Goal: Task Accomplishment & Management: Use online tool/utility

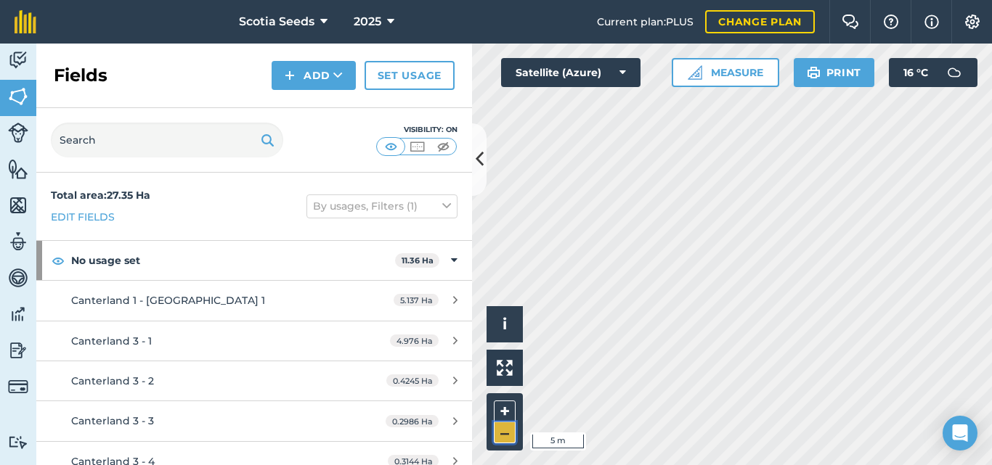
click at [509, 436] on button "–" at bounding box center [505, 433] width 22 height 21
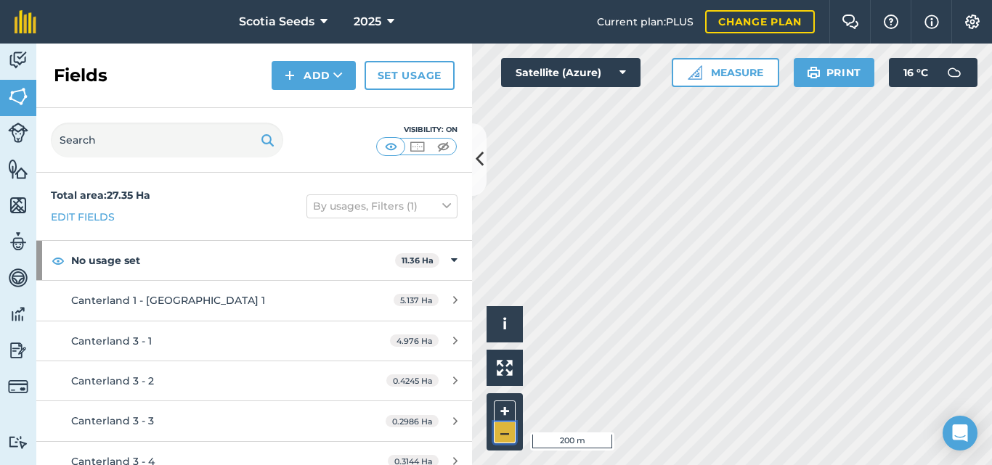
click at [509, 436] on button "–" at bounding box center [505, 433] width 22 height 21
click at [505, 412] on button "+" at bounding box center [505, 412] width 22 height 22
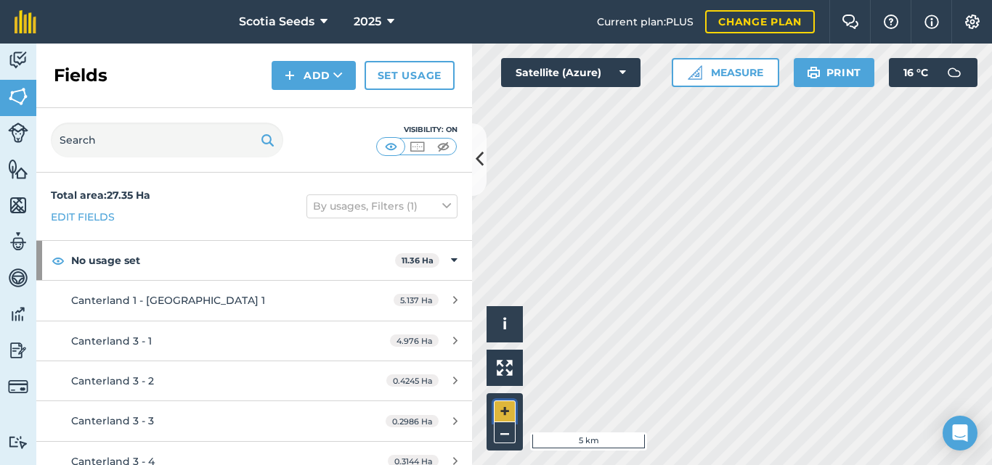
click at [505, 412] on button "+" at bounding box center [505, 412] width 22 height 22
click at [510, 413] on button "+" at bounding box center [505, 412] width 22 height 22
click at [301, 82] on button "Add" at bounding box center [314, 75] width 84 height 29
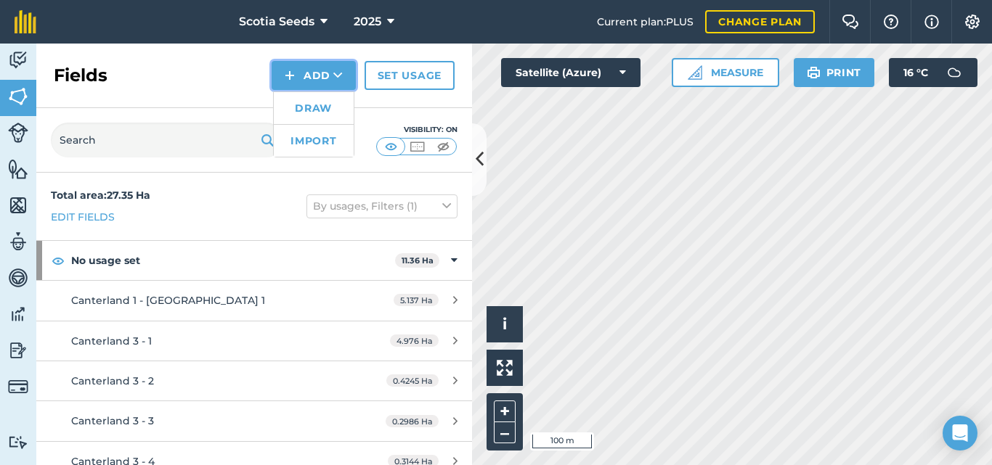
click at [301, 82] on button "Add Draw Import" at bounding box center [314, 75] width 84 height 29
click at [21, 68] on img at bounding box center [18, 60] width 20 height 22
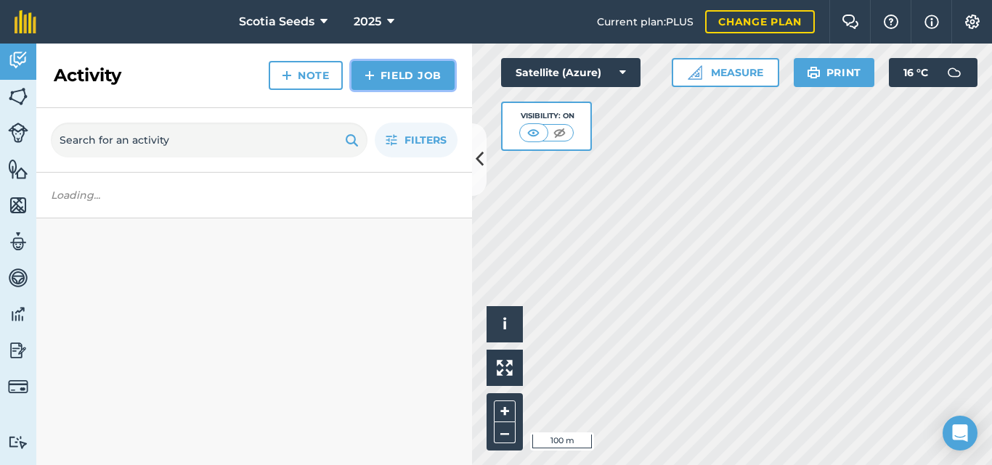
click at [372, 77] on img at bounding box center [369, 75] width 10 height 17
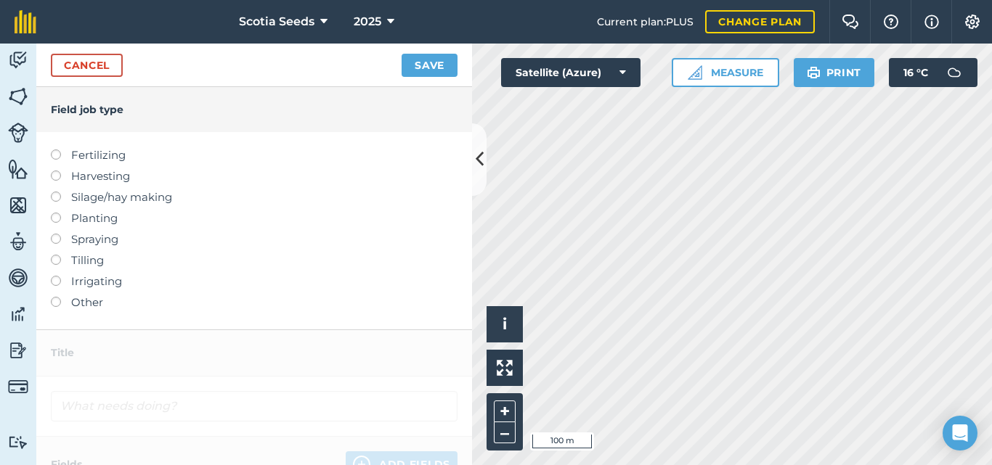
click at [57, 171] on label at bounding box center [61, 171] width 20 height 0
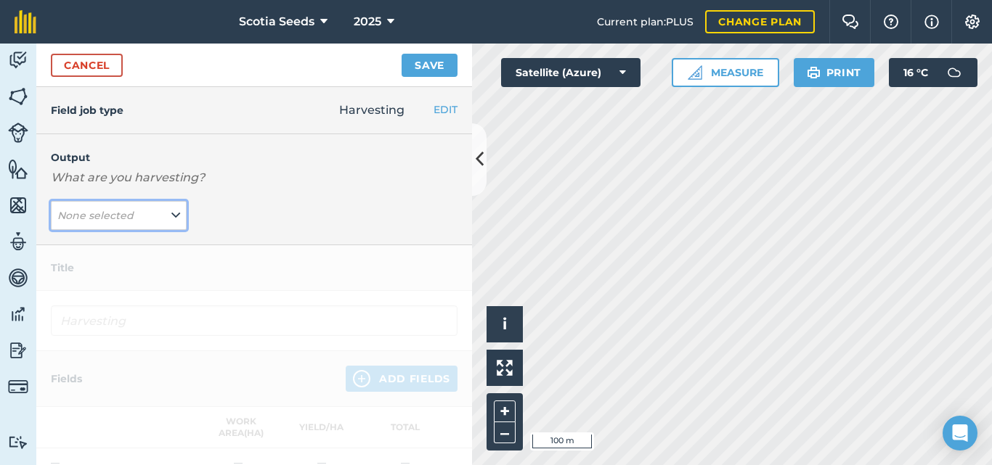
click at [73, 209] on em "None selected" at bounding box center [95, 215] width 76 height 13
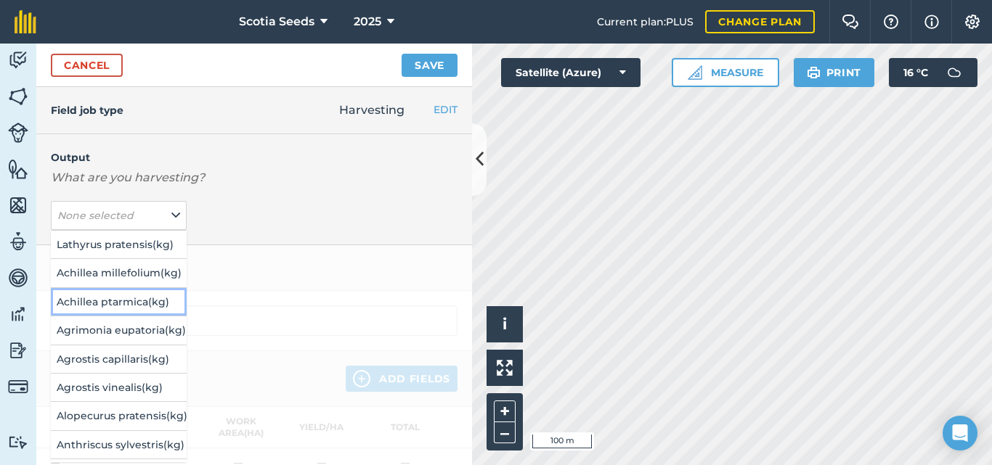
click at [73, 298] on button "Achillea ptarmica ( kg )" at bounding box center [119, 302] width 136 height 28
type input "Harvesting Achillea ptarmica"
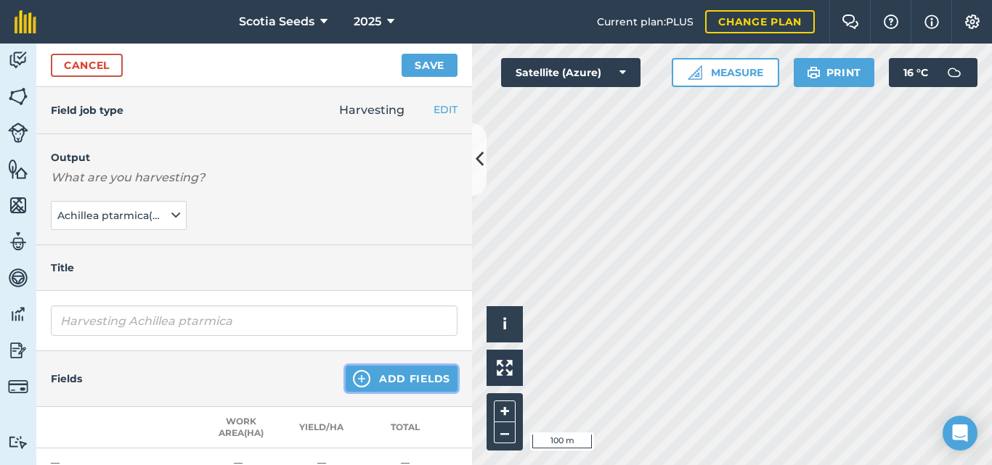
click at [354, 378] on img at bounding box center [361, 378] width 17 height 17
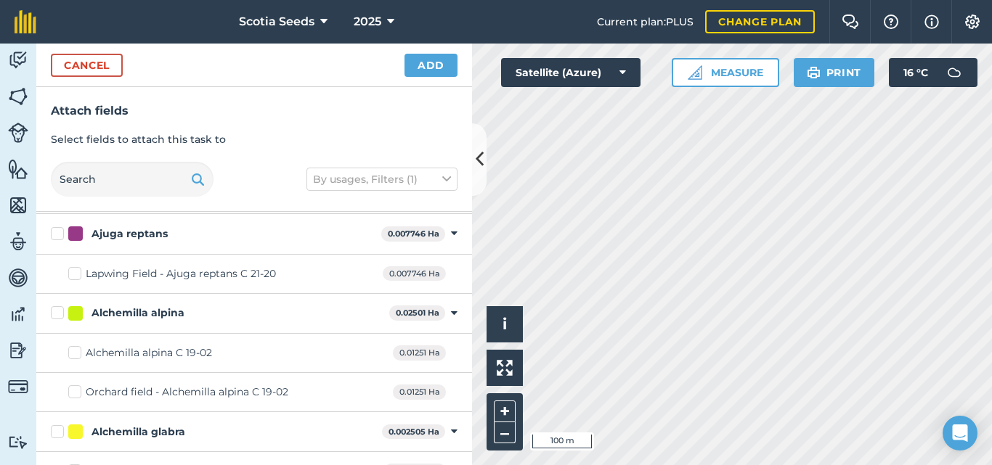
scroll to position [1896, 0]
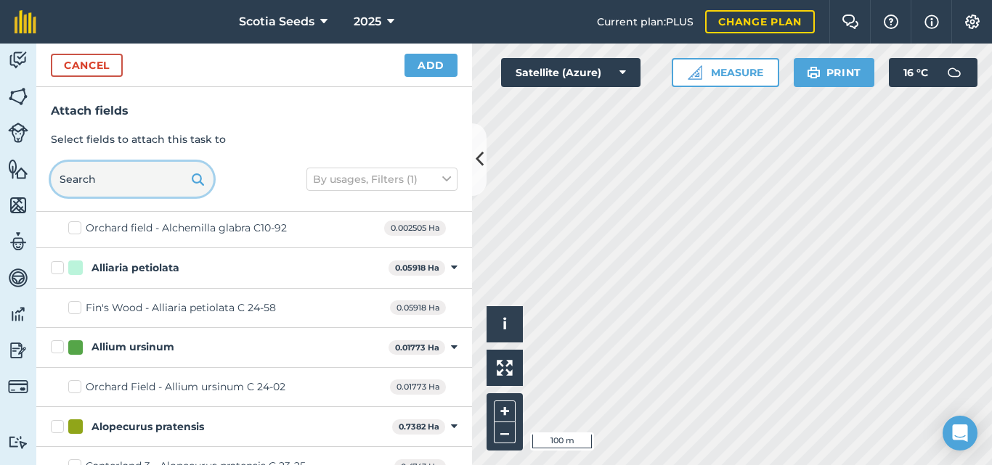
click at [153, 172] on input "text" at bounding box center [132, 179] width 163 height 35
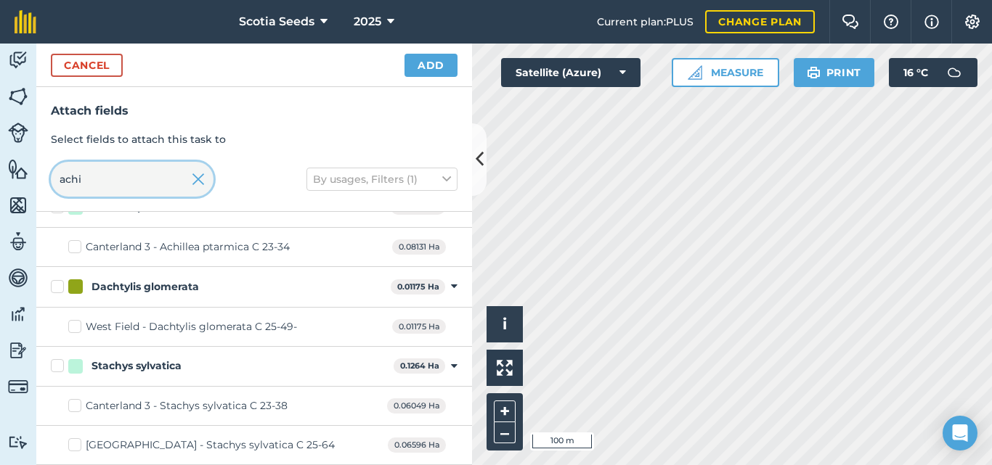
scroll to position [24, 0]
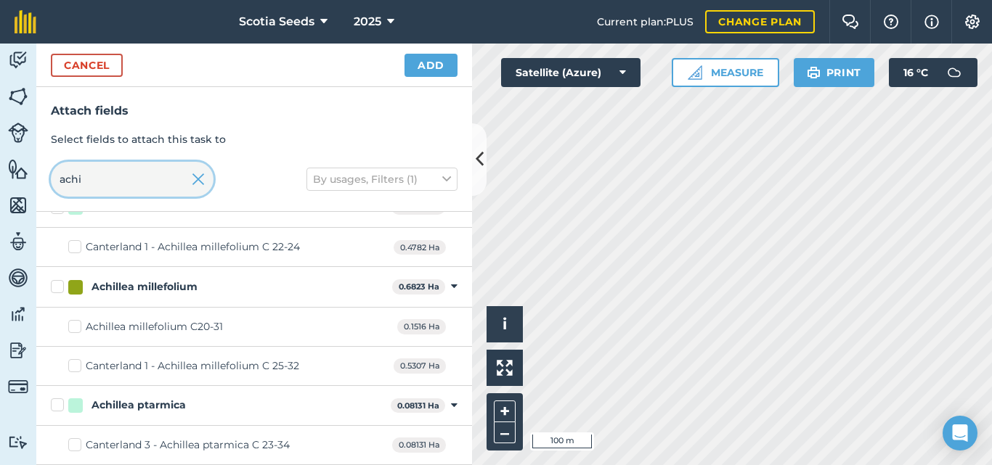
type input "achi"
click at [110, 442] on div "Canterland 3 - Achillea ptarmica C 23-34" at bounding box center [188, 445] width 204 height 15
click at [78, 442] on input "Canterland 3 - Achillea ptarmica C 23-34" at bounding box center [72, 442] width 9 height 9
checkbox input "true"
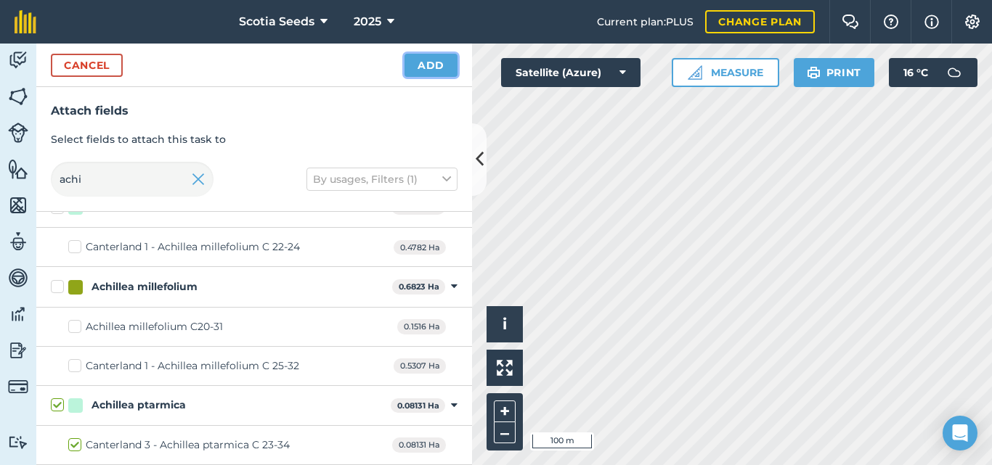
click at [433, 63] on button "Add" at bounding box center [430, 65] width 53 height 23
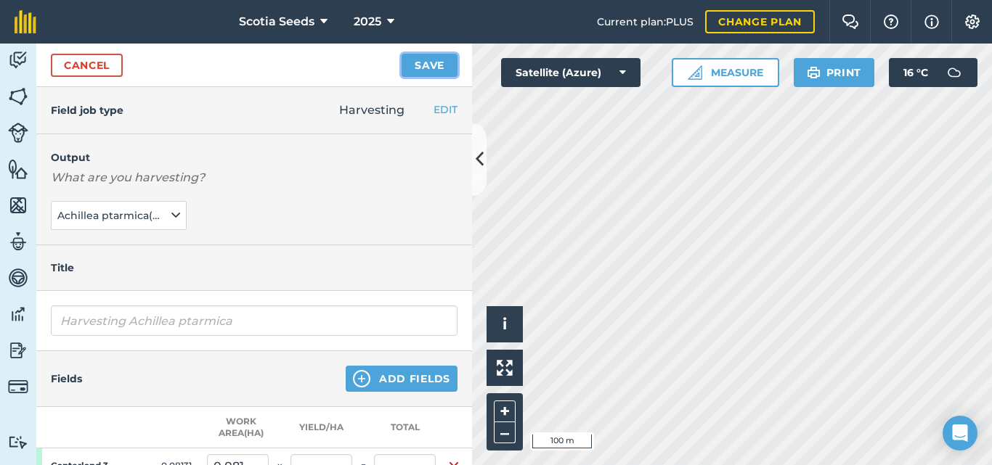
click at [433, 63] on button "Save" at bounding box center [430, 65] width 56 height 23
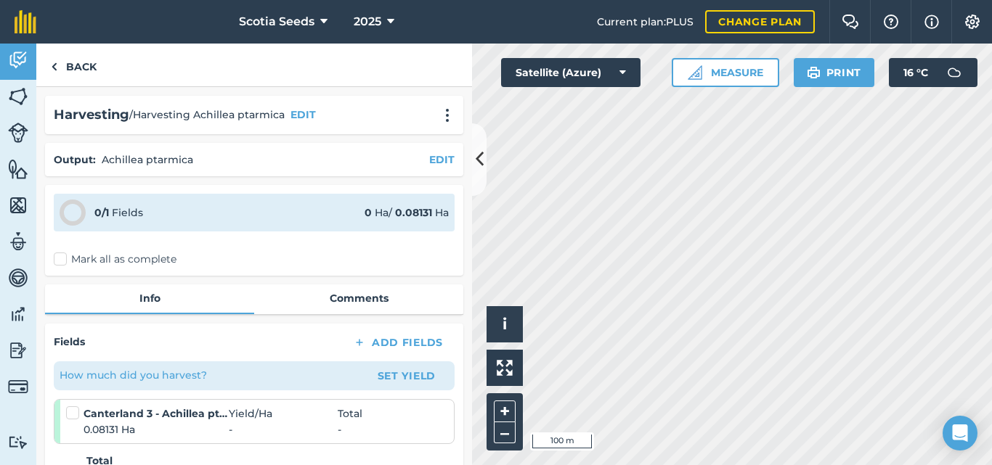
click at [76, 406] on label at bounding box center [74, 406] width 17 height 0
click at [76, 411] on input "checkbox" at bounding box center [70, 410] width 9 height 9
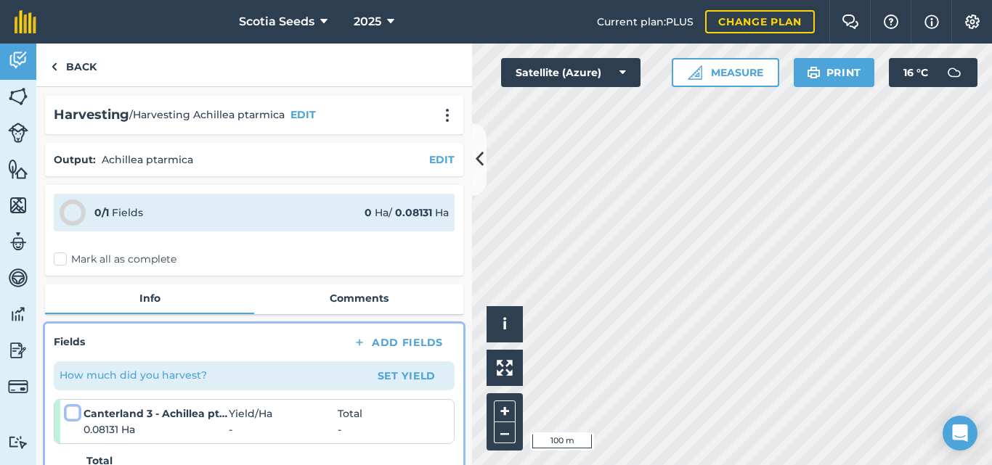
checkbox input "false"
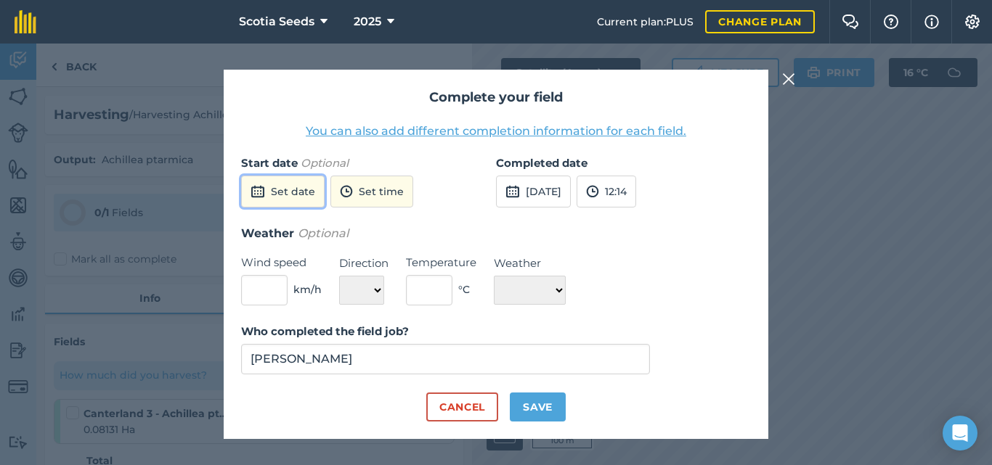
click at [301, 190] on button "Set date" at bounding box center [283, 192] width 84 height 32
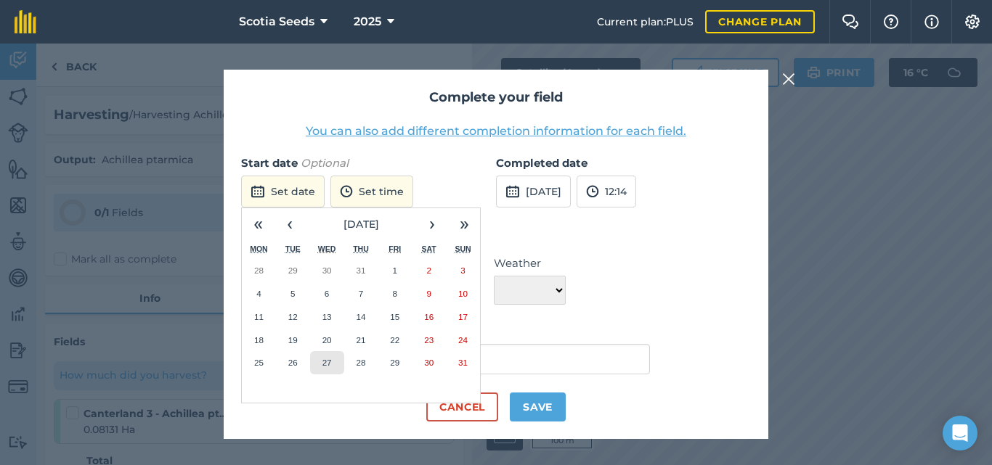
click at [326, 364] on abbr "27" at bounding box center [326, 362] width 9 height 9
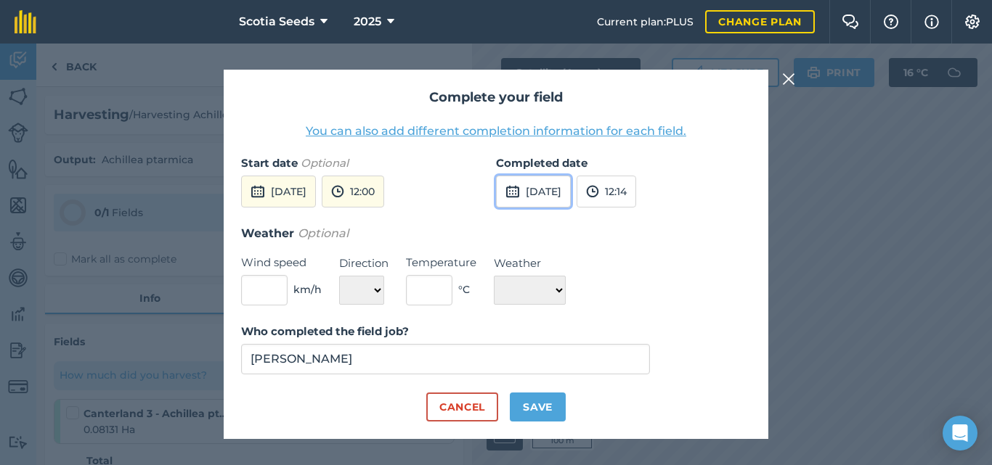
click at [568, 195] on button "[DATE]" at bounding box center [533, 192] width 75 height 32
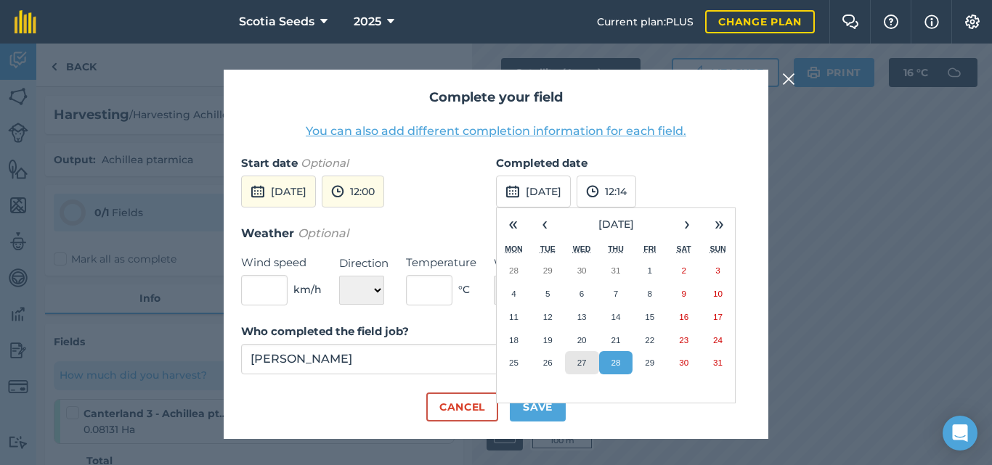
click at [569, 359] on button "27" at bounding box center [582, 362] width 34 height 23
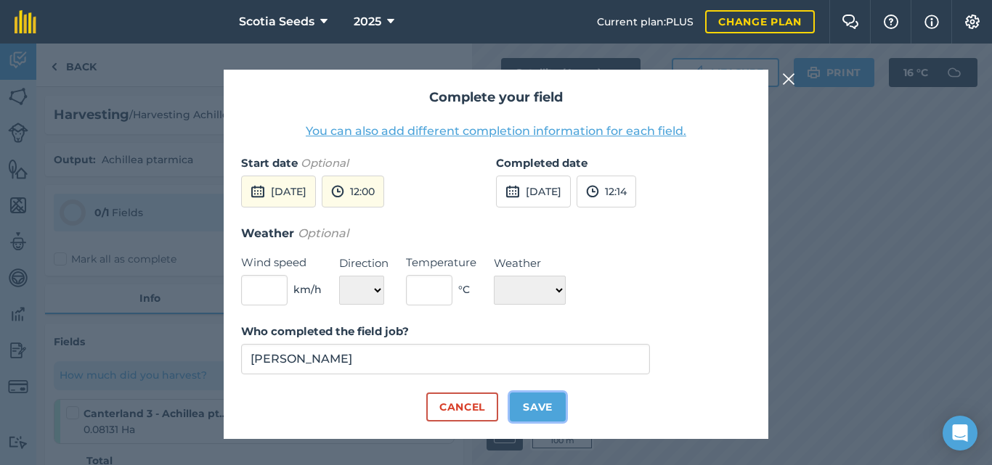
click at [544, 401] on button "Save" at bounding box center [538, 407] width 56 height 29
checkbox input "true"
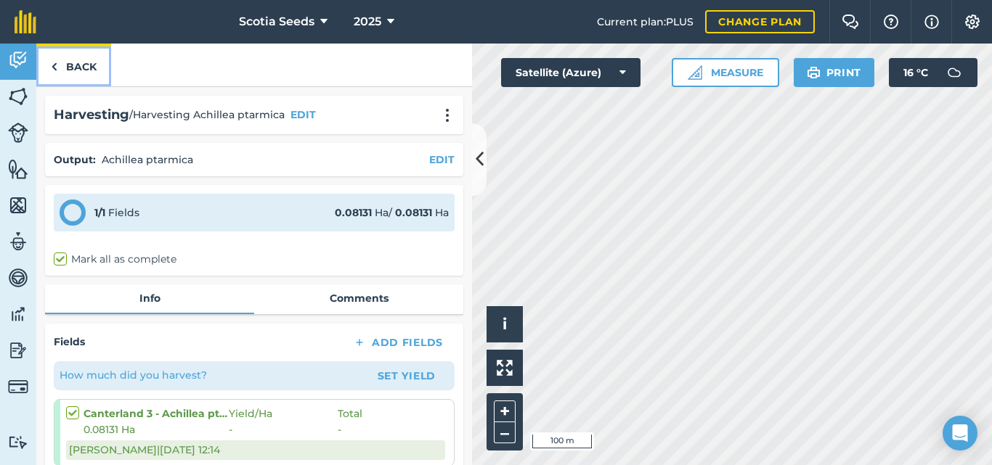
click at [55, 61] on img at bounding box center [54, 66] width 7 height 17
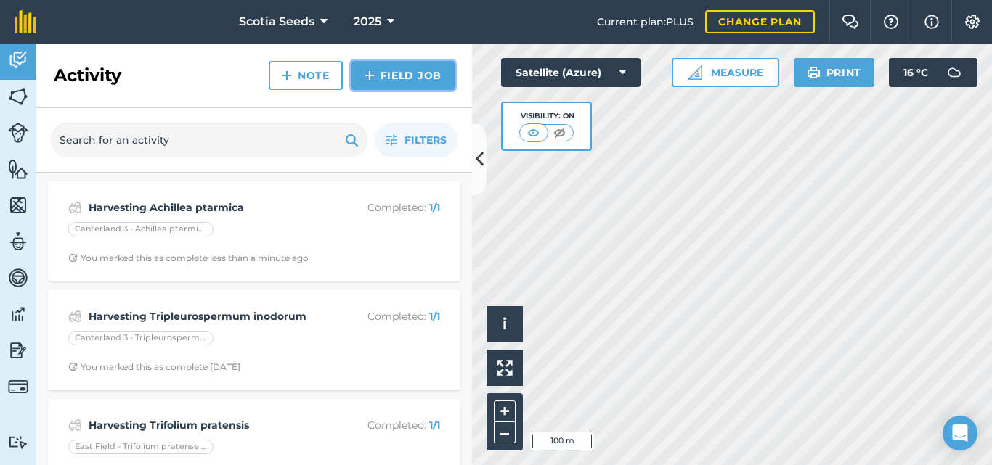
click at [391, 73] on link "Field Job" at bounding box center [402, 75] width 103 height 29
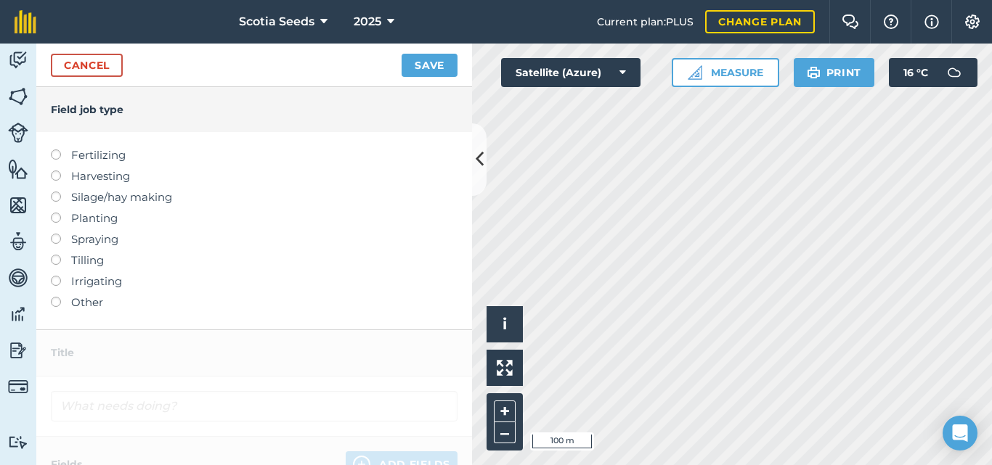
click at [57, 171] on label at bounding box center [61, 171] width 20 height 0
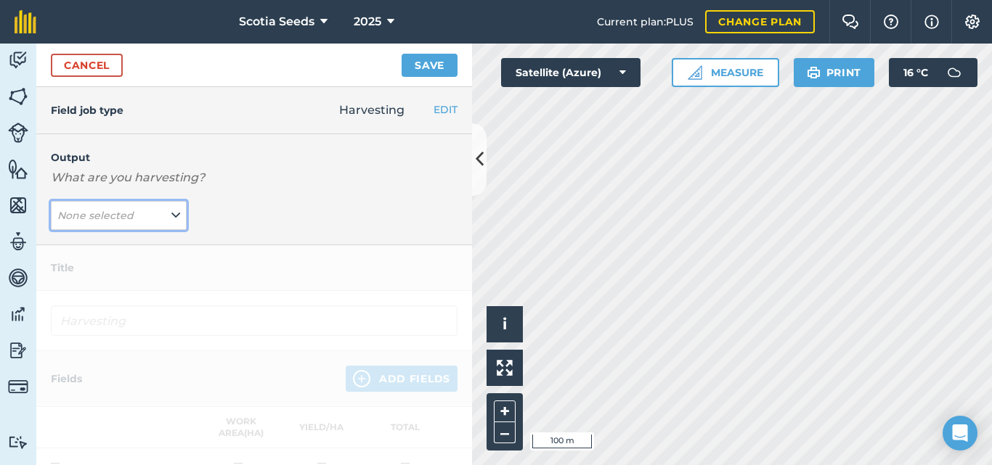
click at [97, 218] on em "None selected" at bounding box center [95, 215] width 76 height 13
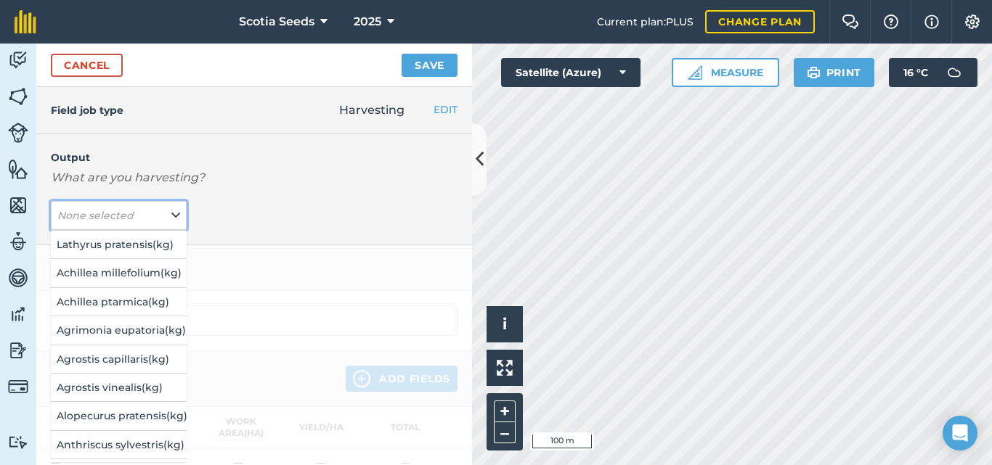
scroll to position [1556, 0]
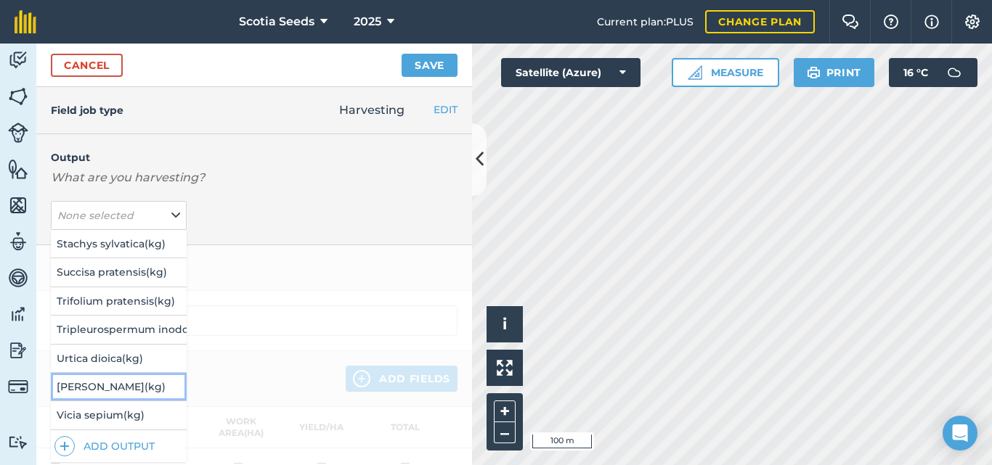
click at [126, 378] on button "[PERSON_NAME] ( kg )" at bounding box center [119, 387] width 136 height 28
type input "Harvesting Vicia cracca"
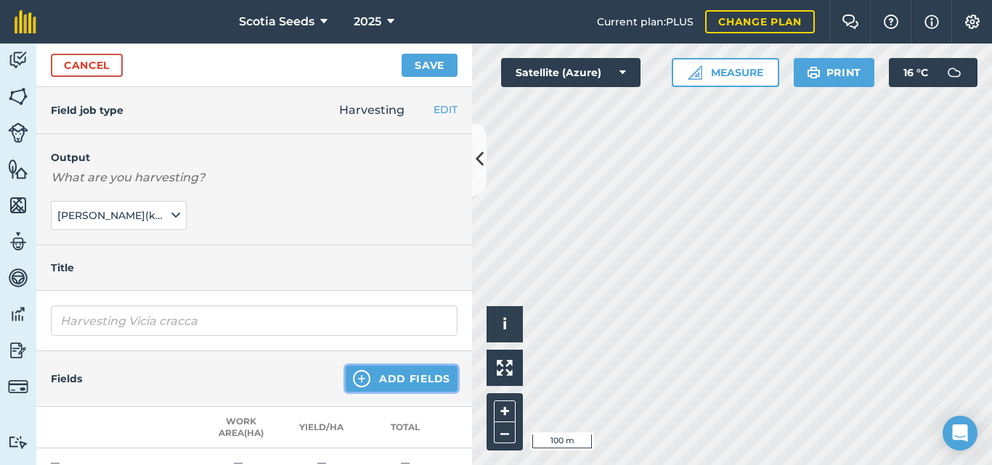
click at [353, 381] on img at bounding box center [361, 378] width 17 height 17
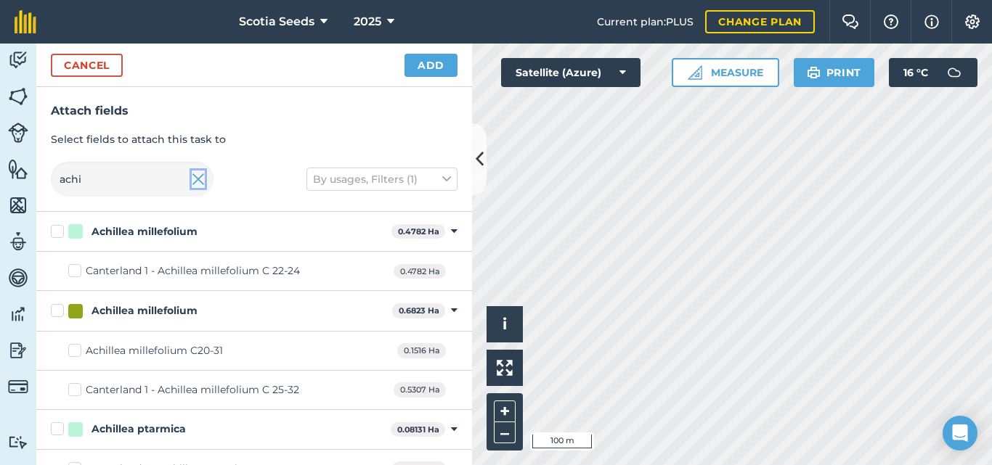
click at [193, 184] on img at bounding box center [198, 179] width 13 height 17
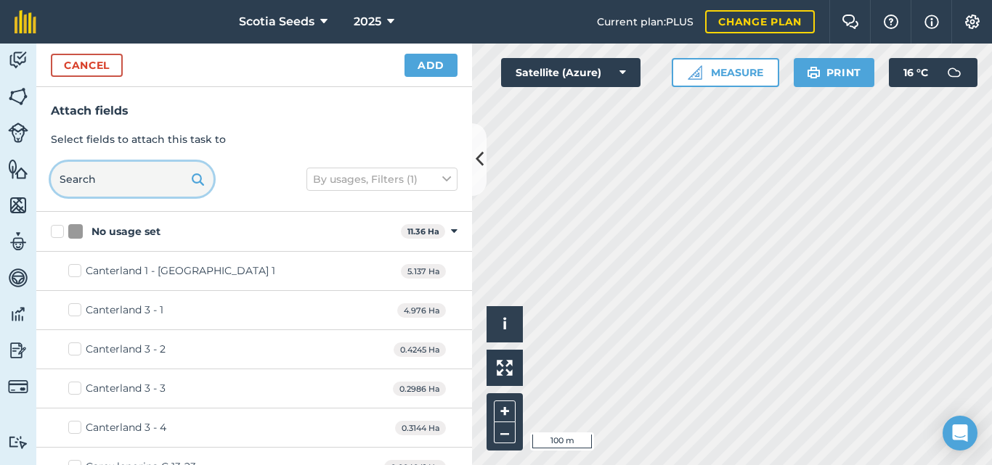
click at [166, 178] on input "text" at bounding box center [132, 179] width 163 height 35
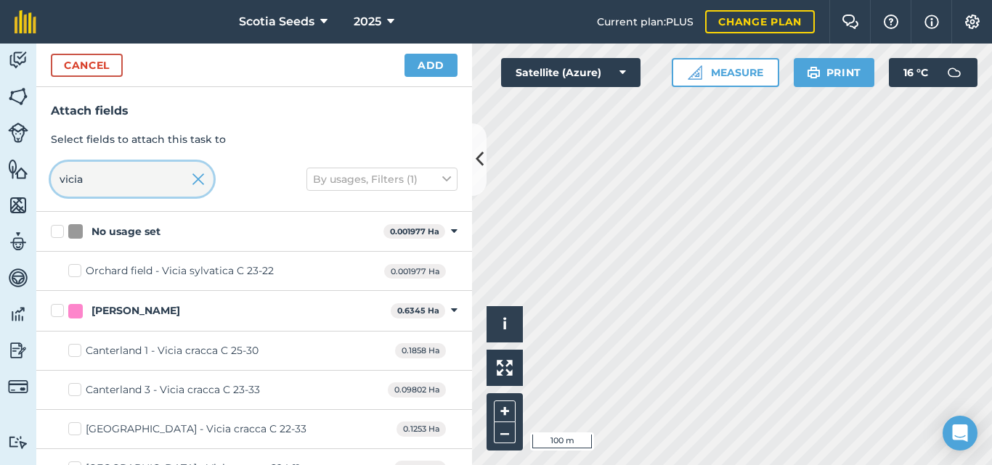
type input "vicia"
click at [76, 350] on label "Canterland 1 - Vicia cracca C 25-30" at bounding box center [163, 350] width 190 height 15
click at [76, 350] on input "Canterland 1 - Vicia cracca C 25-30" at bounding box center [72, 347] width 9 height 9
click at [76, 350] on label "Canterland 1 - Vicia cracca C 25-30" at bounding box center [163, 350] width 190 height 15
click at [76, 350] on input "Canterland 1 - Vicia cracca C 25-30" at bounding box center [72, 347] width 9 height 9
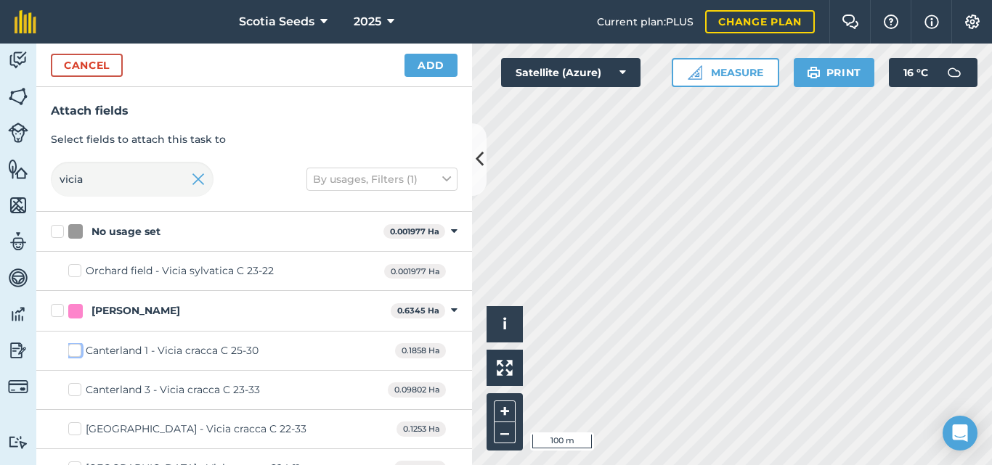
checkbox input "false"
click at [65, 391] on div "Canterland 3 - Vicia cracca C 23-33 0.09802 Ha" at bounding box center [254, 390] width 436 height 39
click at [77, 391] on label "Canterland 3 - Vicia cracca C 23-33" at bounding box center [164, 390] width 192 height 15
click at [77, 391] on input "Canterland 3 - Vicia cracca C 23-33" at bounding box center [72, 387] width 9 height 9
checkbox input "true"
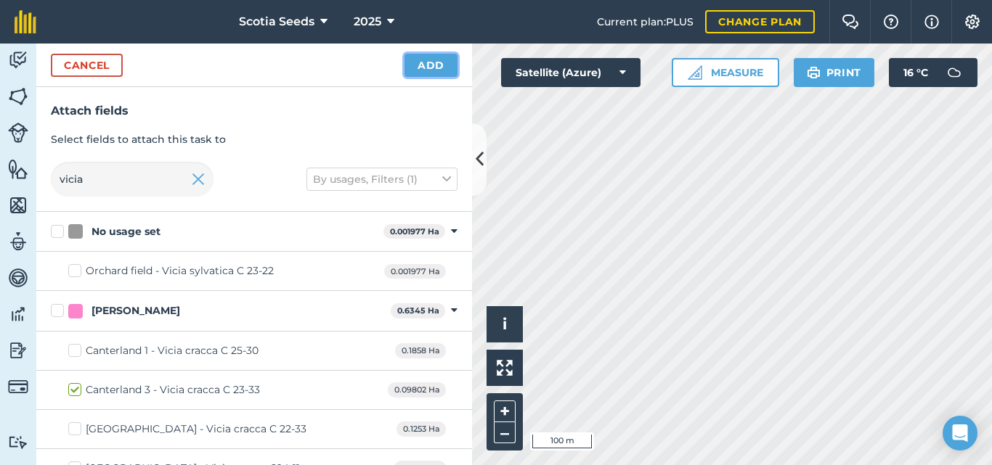
click at [428, 72] on button "Add" at bounding box center [430, 65] width 53 height 23
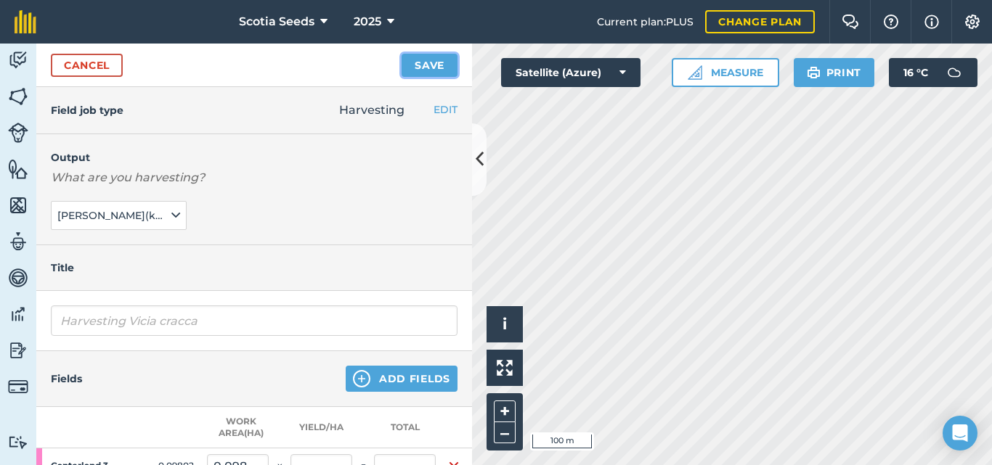
click at [428, 67] on button "Save" at bounding box center [430, 65] width 56 height 23
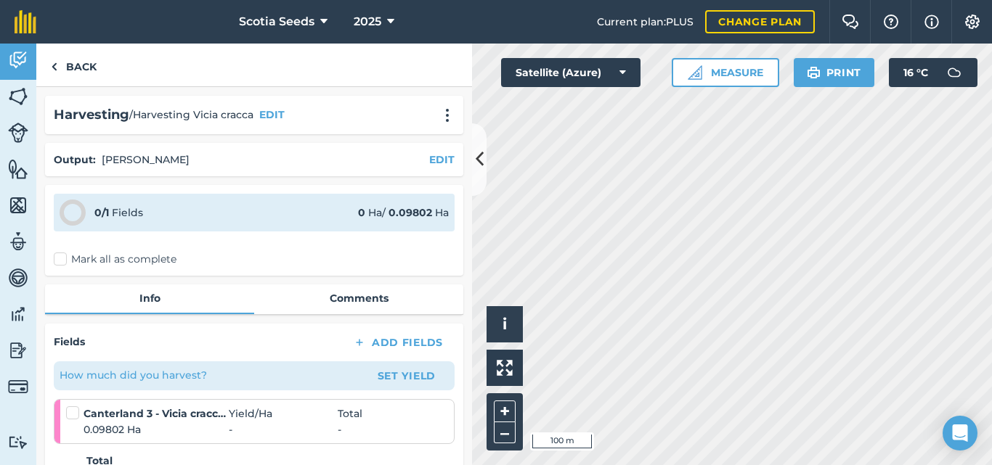
click at [66, 258] on label "Mark all as complete" at bounding box center [115, 259] width 123 height 15
click at [63, 258] on input "Mark all as complete" at bounding box center [58, 256] width 9 height 9
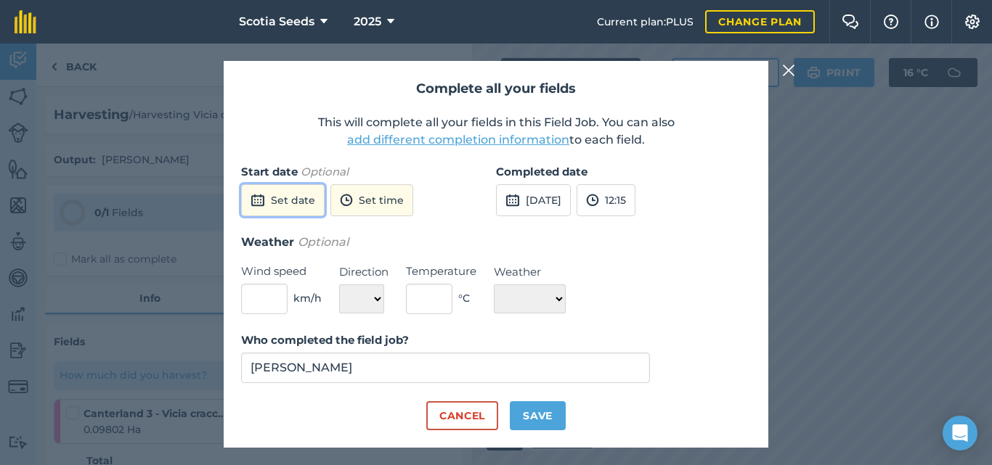
click at [303, 201] on button "Set date" at bounding box center [283, 200] width 84 height 32
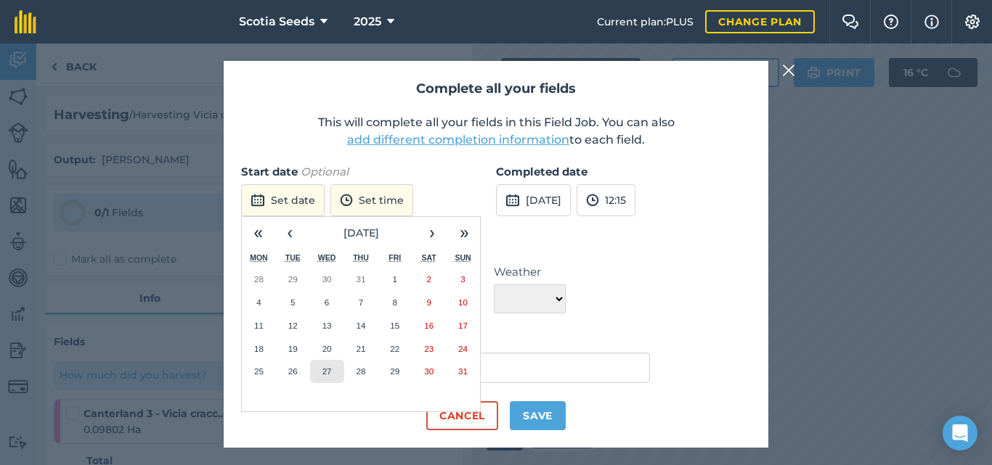
click at [323, 370] on abbr "27" at bounding box center [326, 371] width 9 height 9
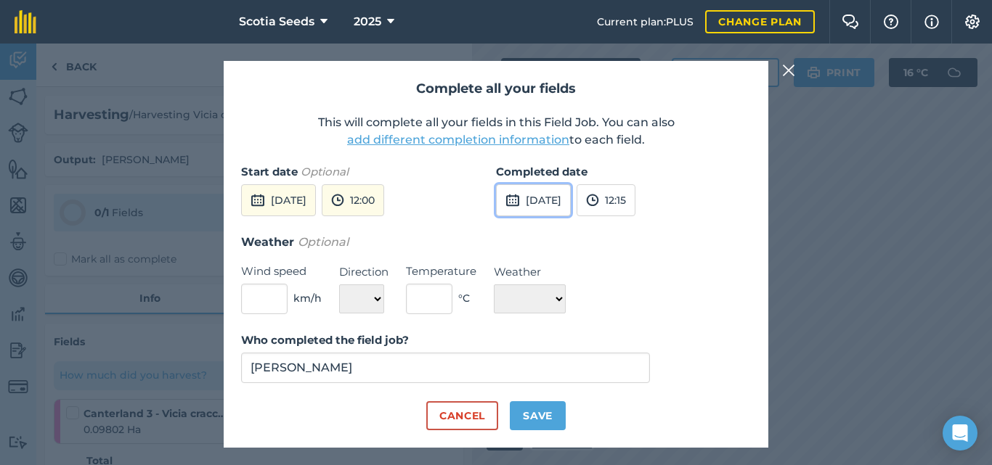
click at [557, 200] on button "[DATE]" at bounding box center [533, 200] width 75 height 32
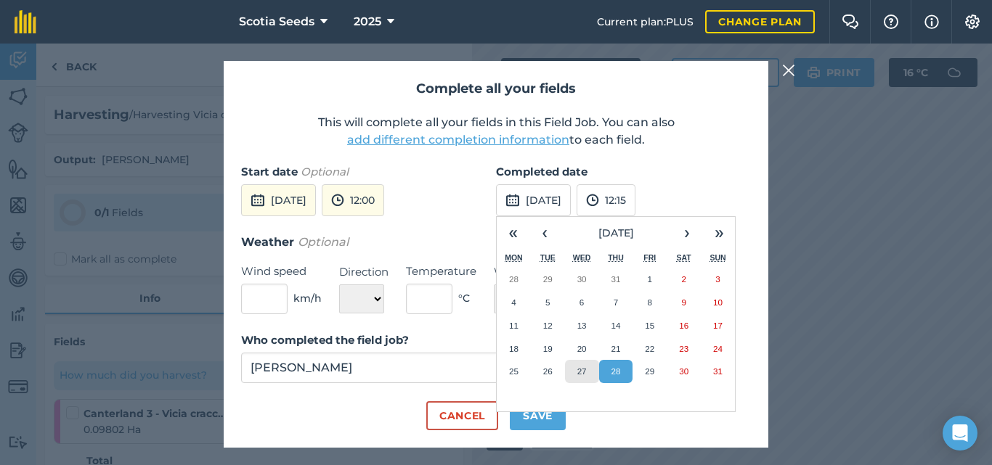
click at [588, 365] on button "27" at bounding box center [582, 371] width 34 height 23
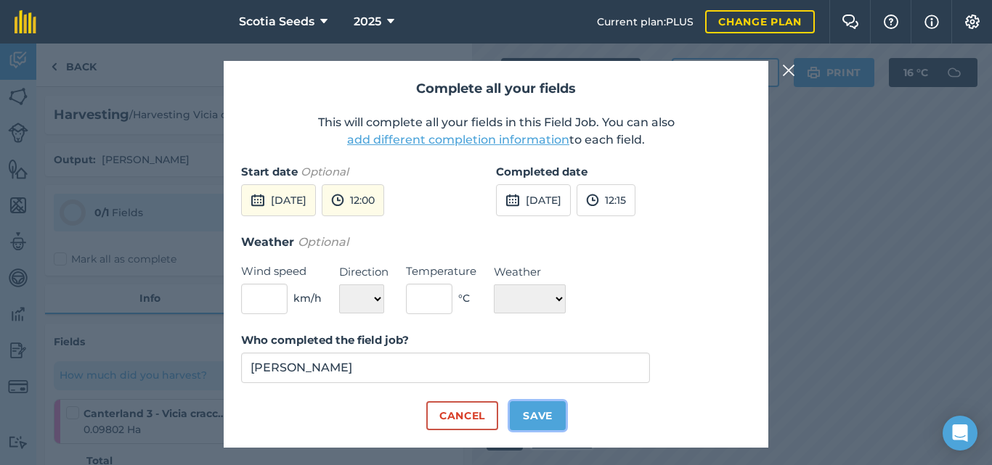
click at [541, 422] on button "Save" at bounding box center [538, 416] width 56 height 29
checkbox input "true"
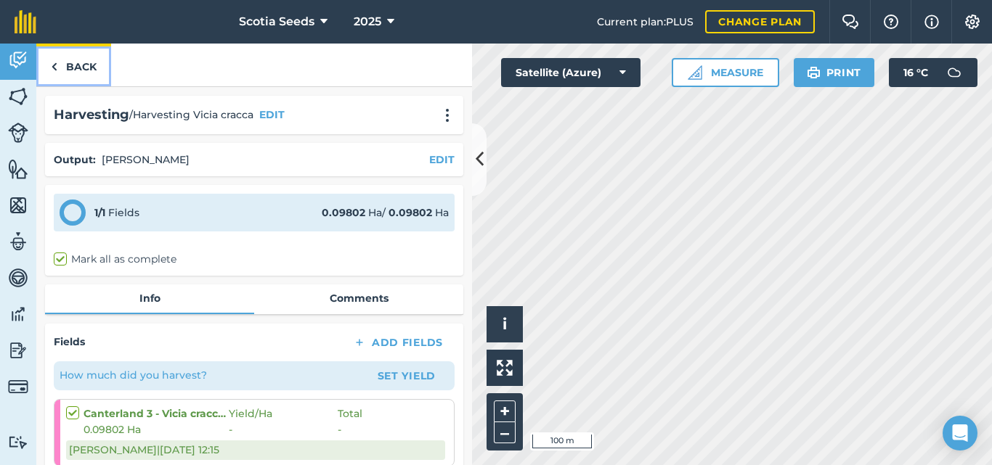
click at [63, 68] on link "Back" at bounding box center [73, 65] width 75 height 43
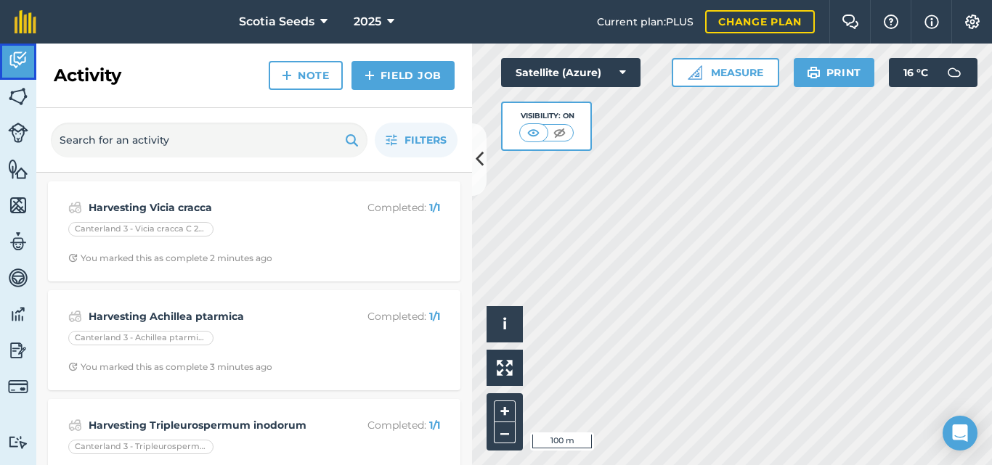
click at [24, 67] on img at bounding box center [18, 60] width 20 height 22
click at [25, 110] on link "Fields" at bounding box center [18, 98] width 36 height 36
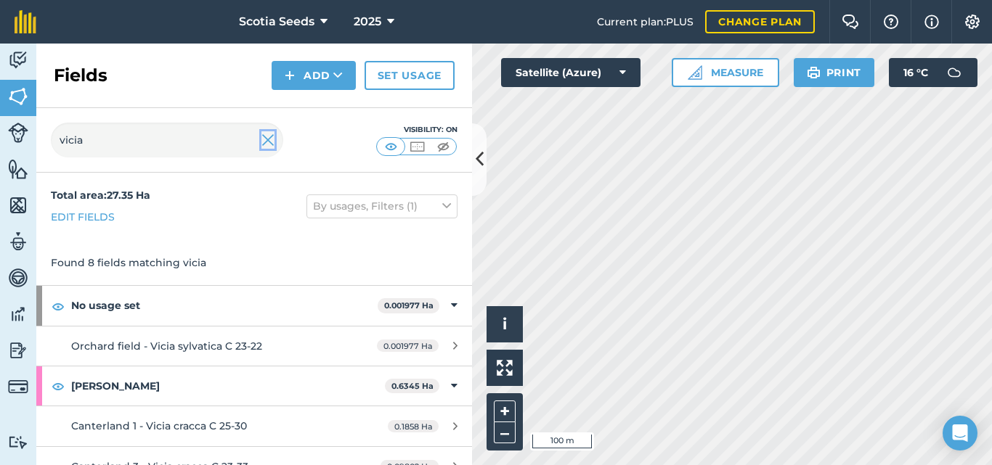
click at [269, 142] on img at bounding box center [267, 139] width 13 height 17
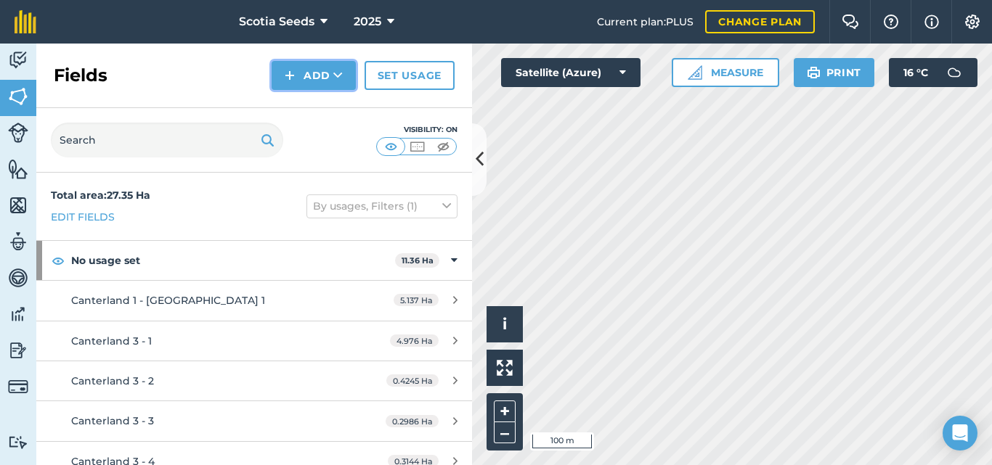
click at [333, 79] on icon at bounding box center [337, 75] width 9 height 15
click at [25, 62] on img at bounding box center [18, 60] width 20 height 22
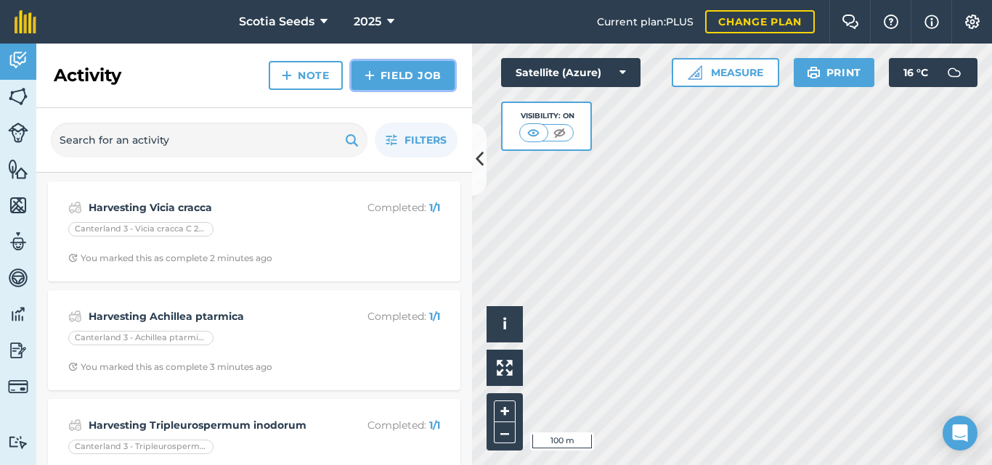
click at [410, 77] on link "Field Job" at bounding box center [402, 75] width 103 height 29
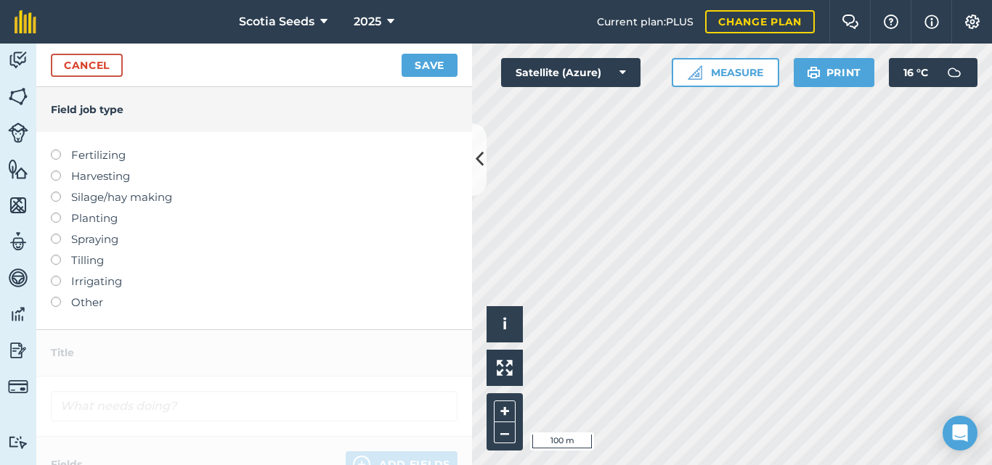
click at [58, 234] on label at bounding box center [61, 234] width 20 height 0
type input "Spraying"
